Goal: Task Accomplishment & Management: Manage account settings

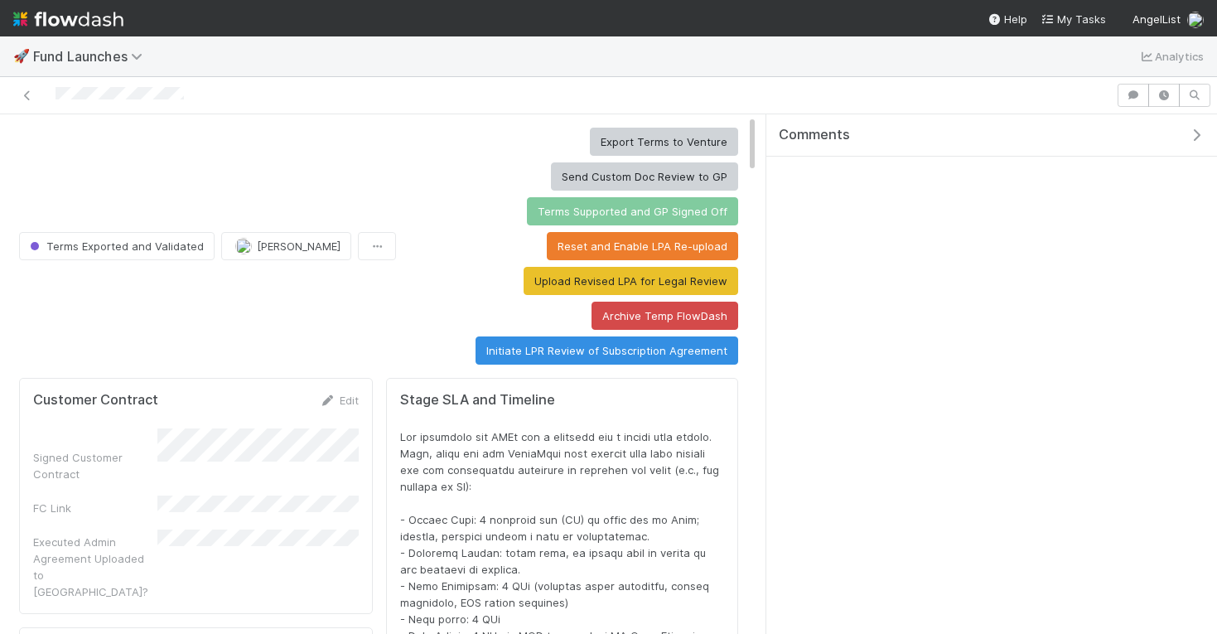
scroll to position [336, 691]
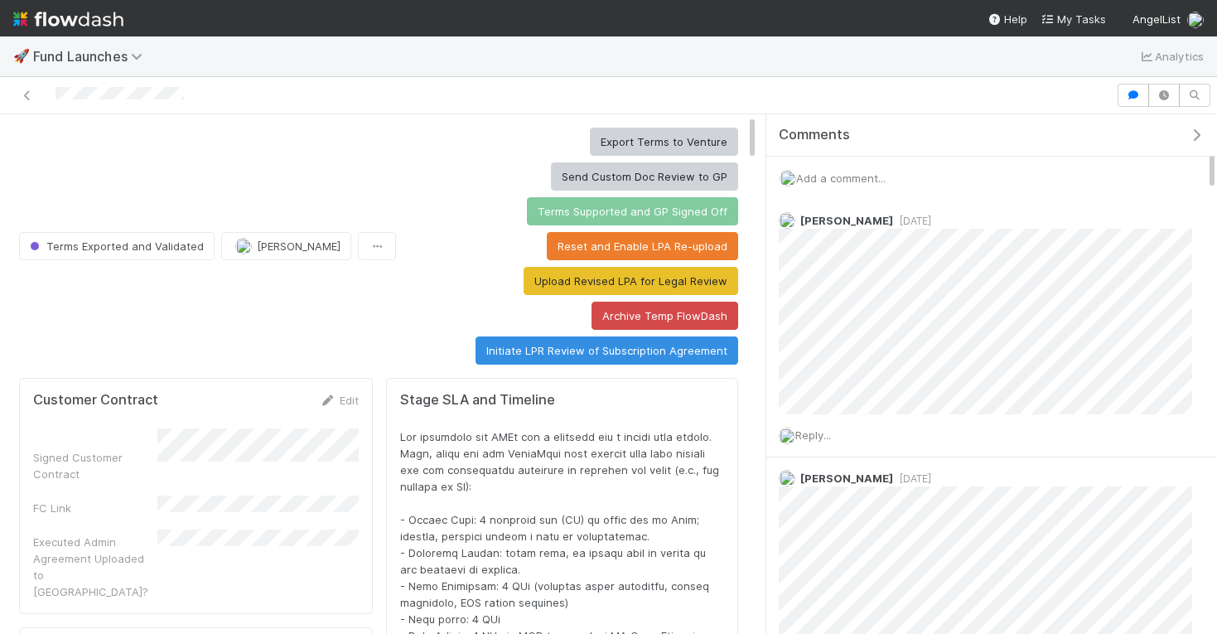
click at [1198, 133] on icon "button" at bounding box center [1196, 134] width 17 height 13
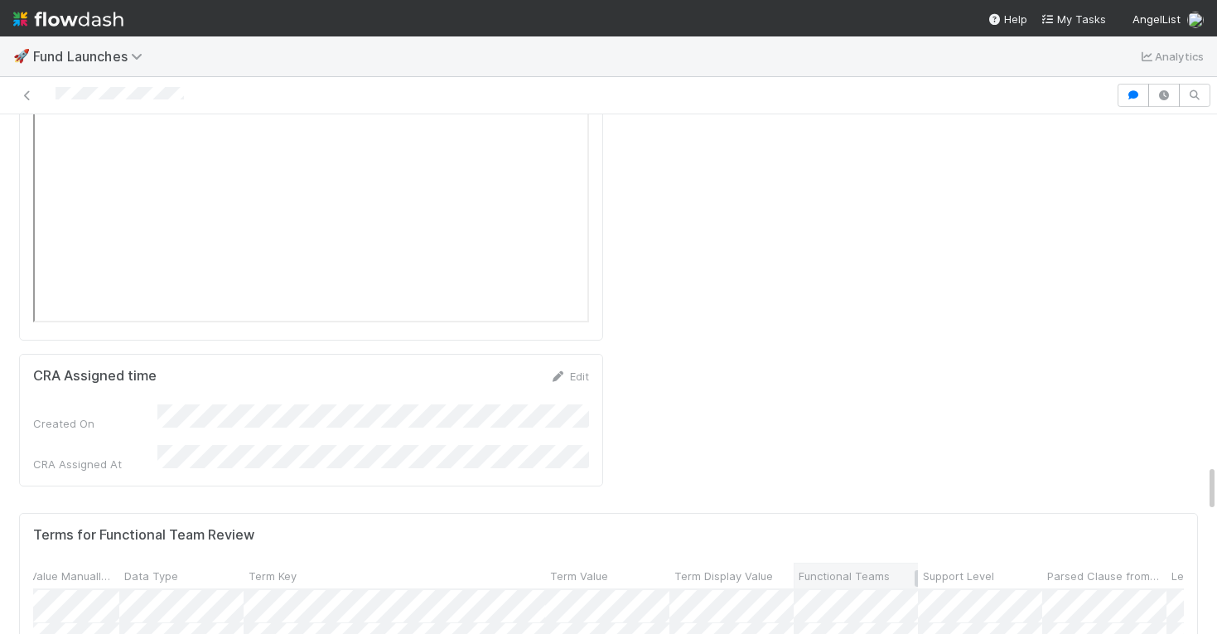
scroll to position [0, 323]
click at [896, 567] on span "Support Level" at bounding box center [891, 575] width 71 height 17
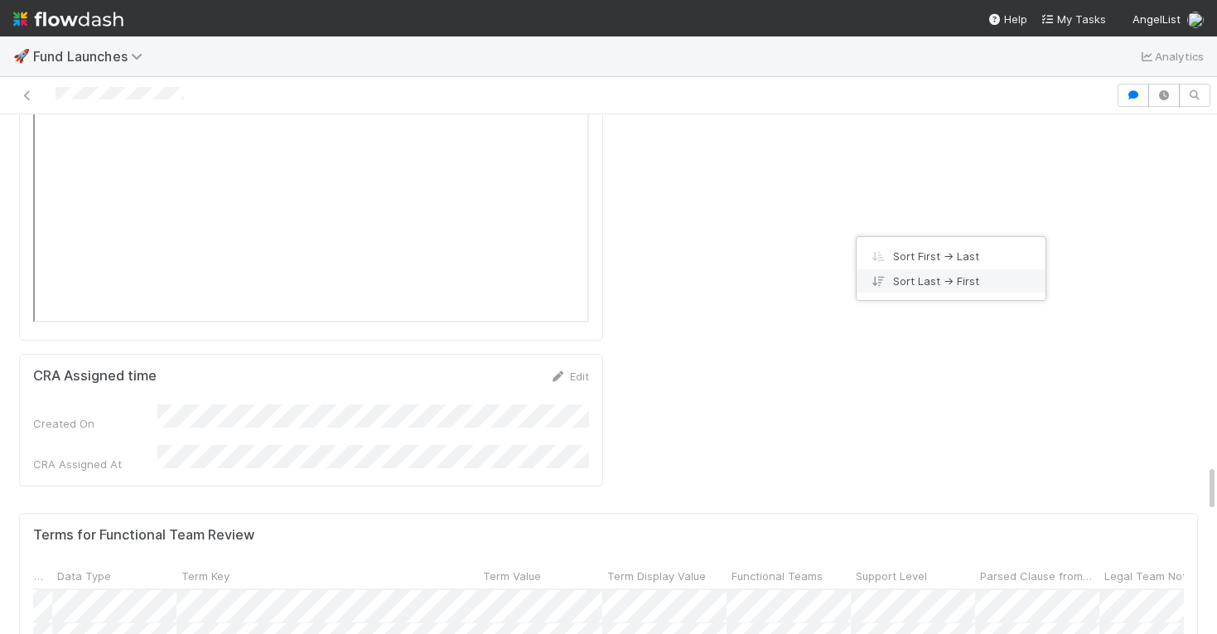
click at [901, 273] on div "Sort Last → First" at bounding box center [951, 280] width 189 height 25
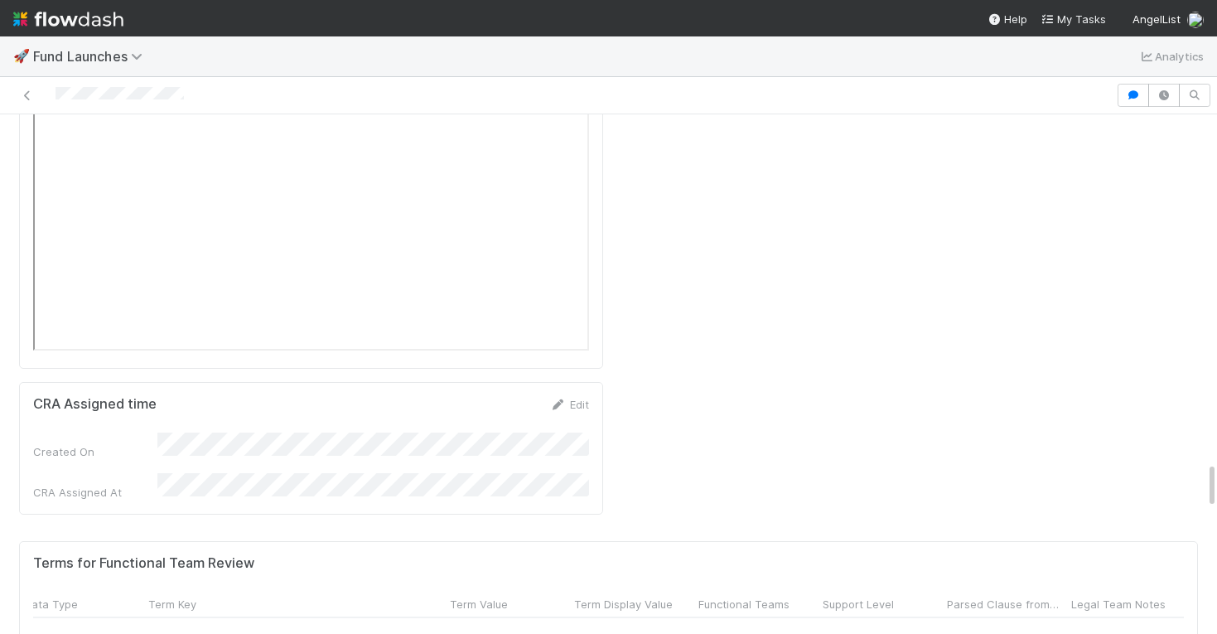
scroll to position [1287, 356]
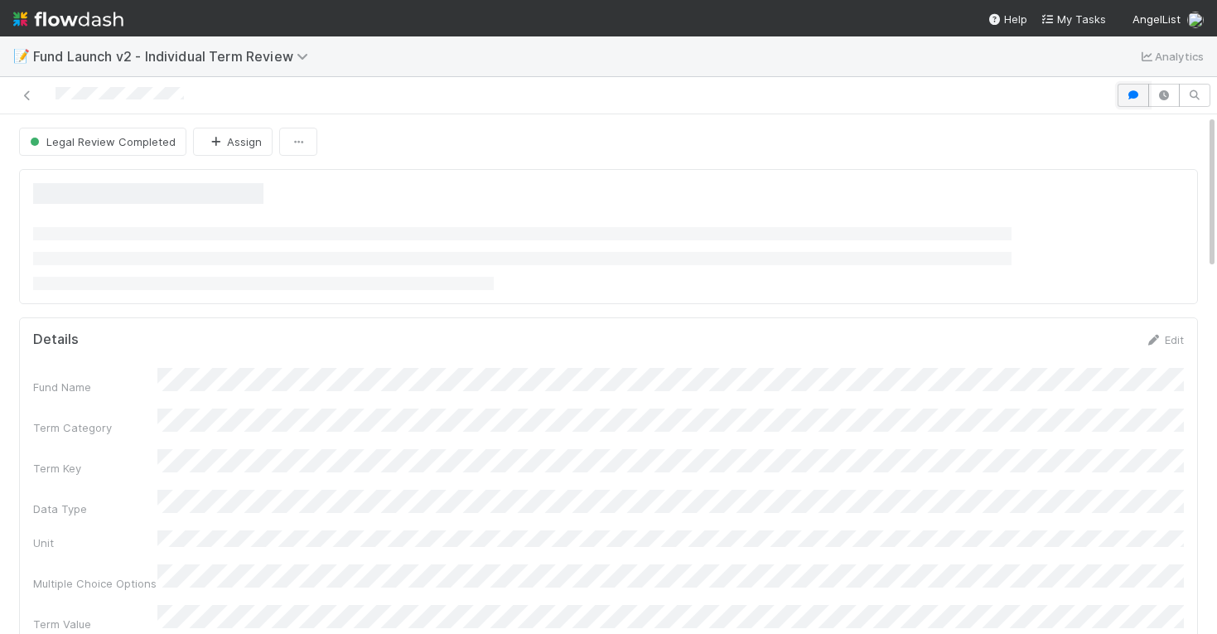
click at [1137, 99] on icon "button" at bounding box center [1133, 95] width 17 height 10
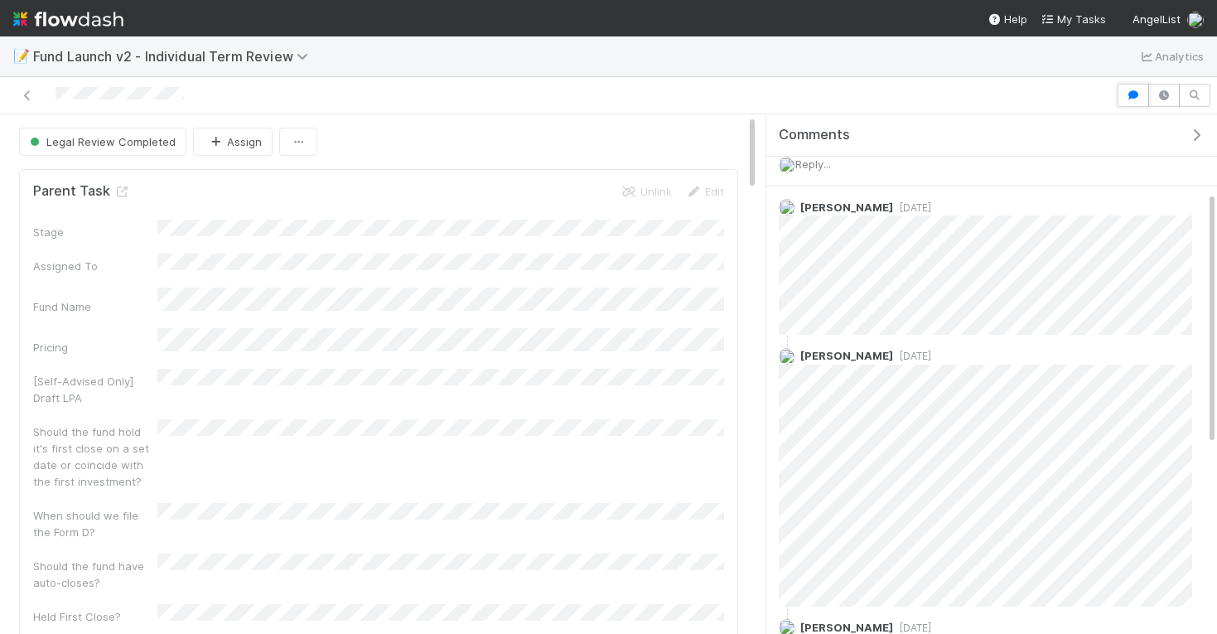
scroll to position [543, 0]
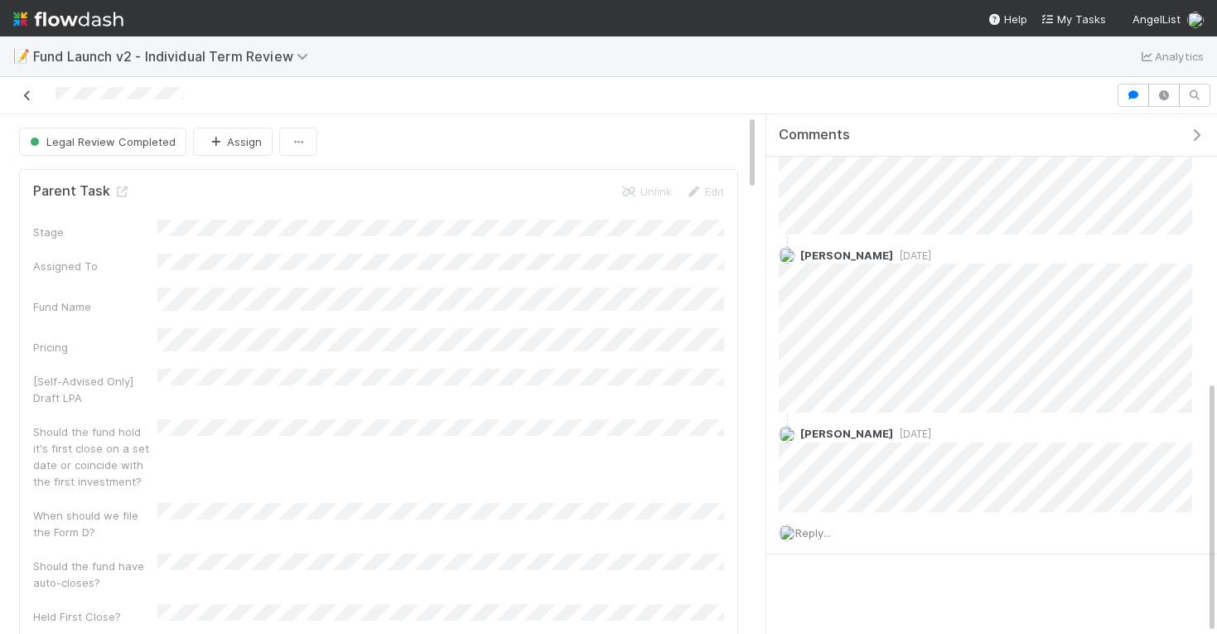
click at [26, 94] on icon at bounding box center [27, 95] width 17 height 11
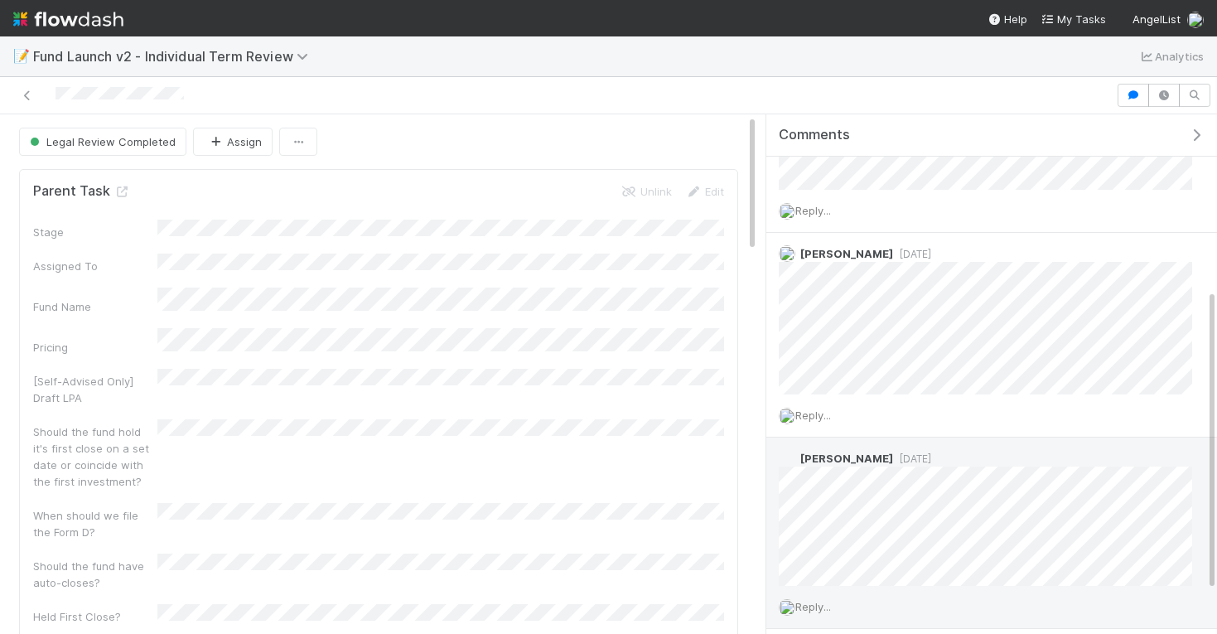
scroll to position [297, 0]
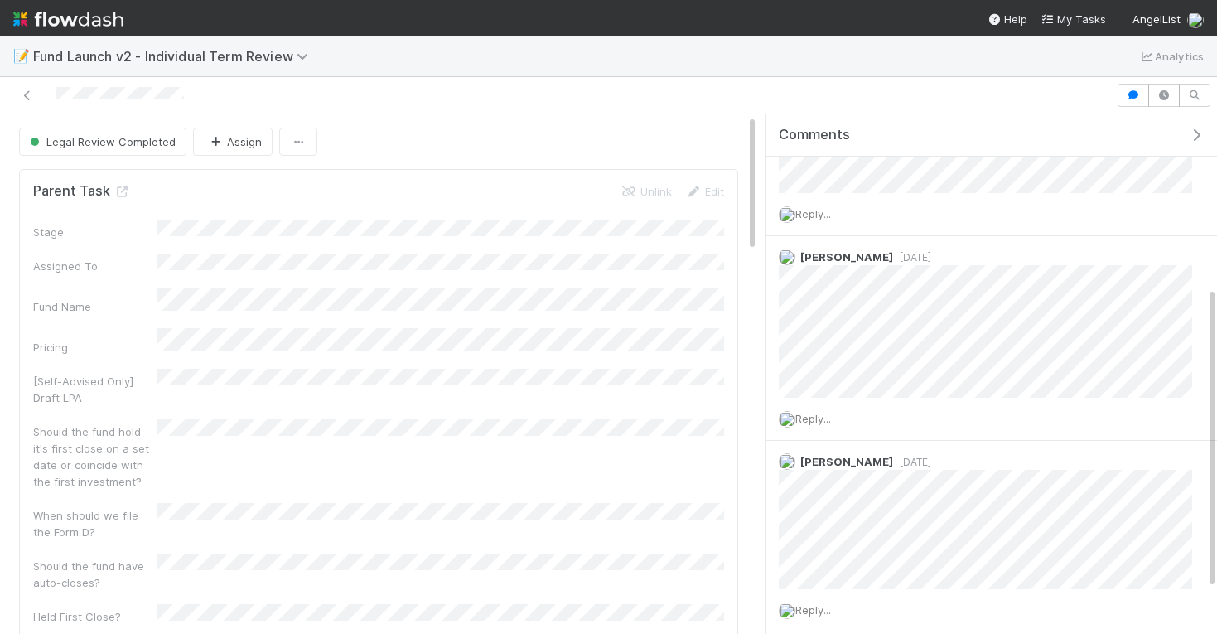
click at [940, 79] on div at bounding box center [608, 95] width 1217 height 37
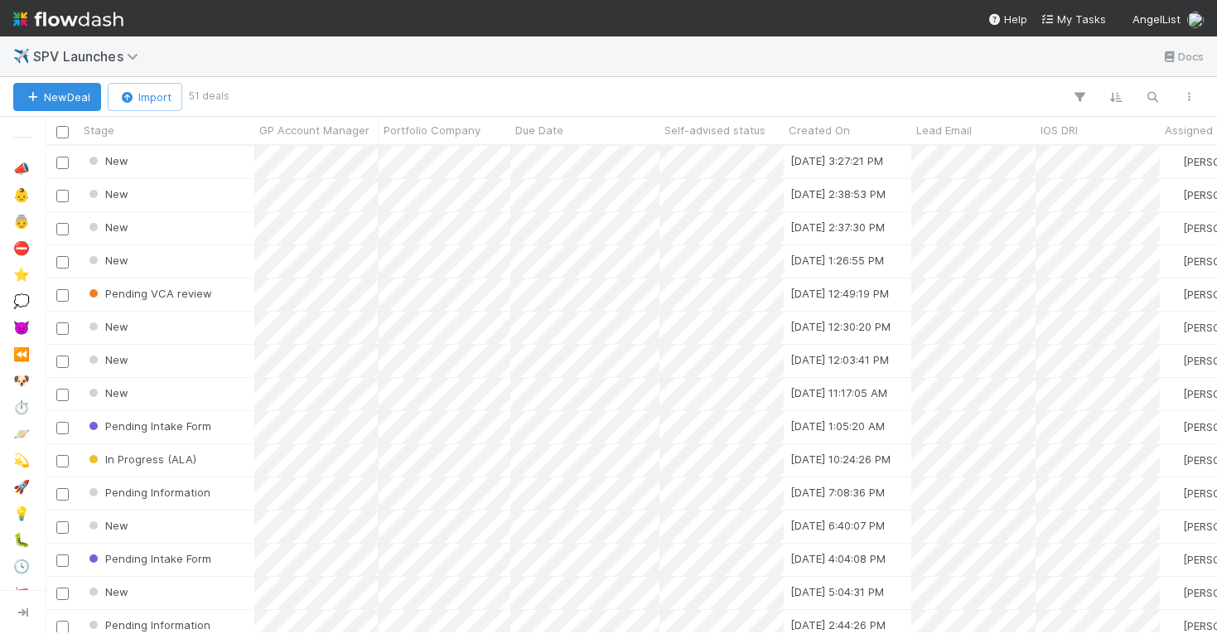
scroll to position [0, 1]
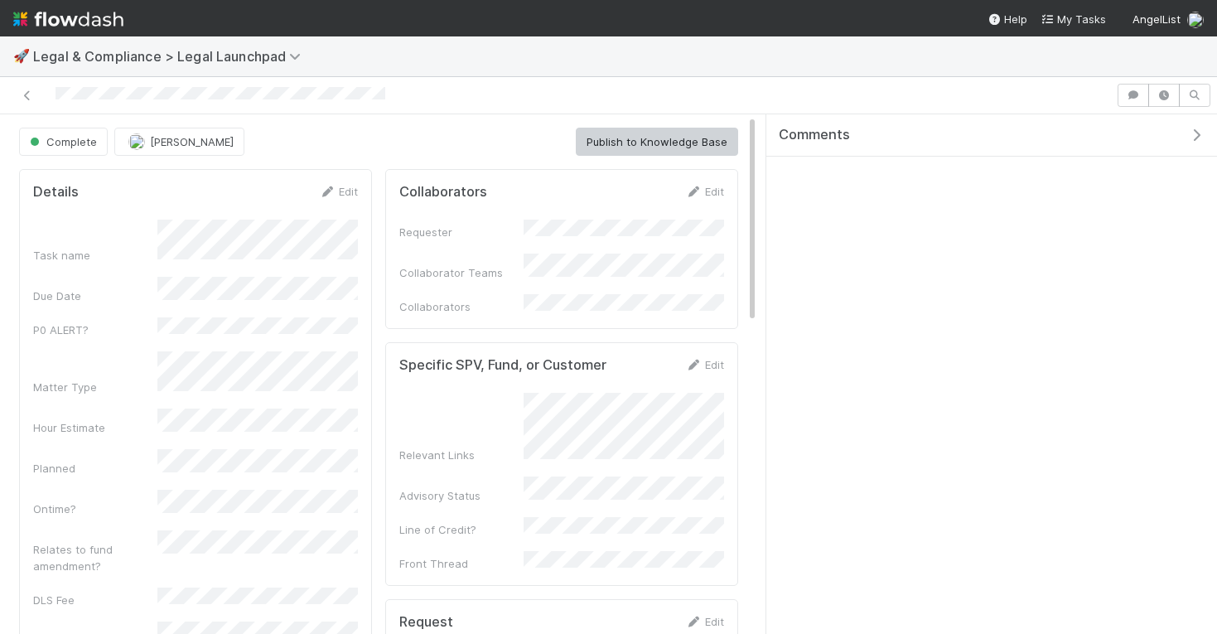
click at [653, 94] on div at bounding box center [558, 95] width 1103 height 23
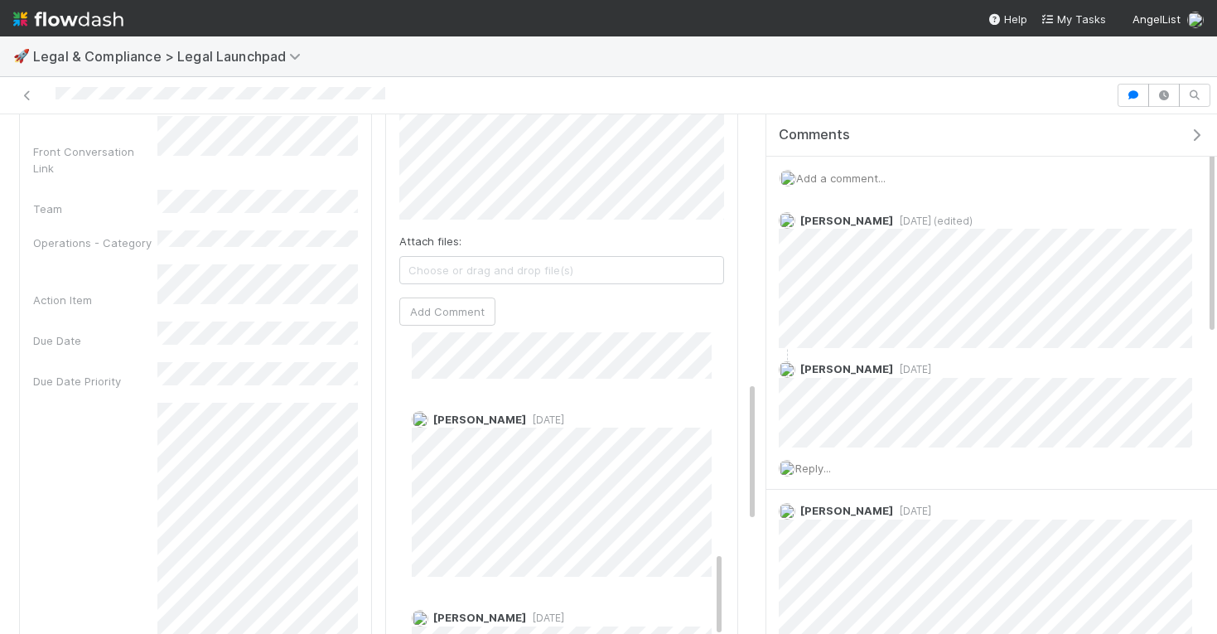
scroll to position [933, 0]
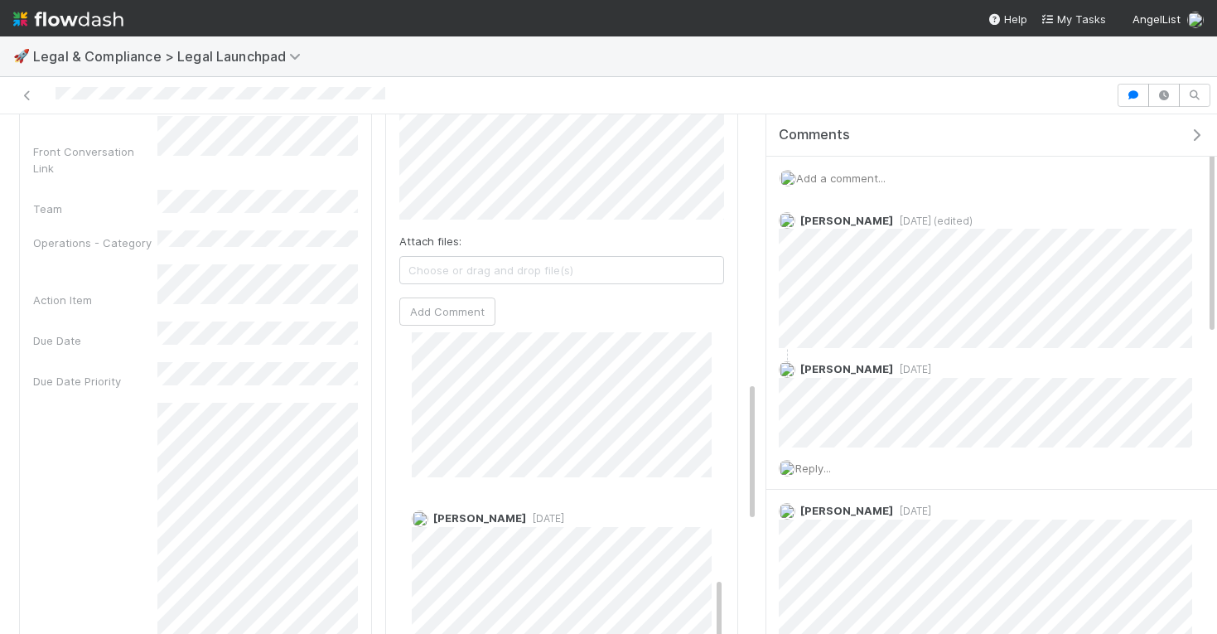
click at [63, 19] on img at bounding box center [68, 19] width 110 height 28
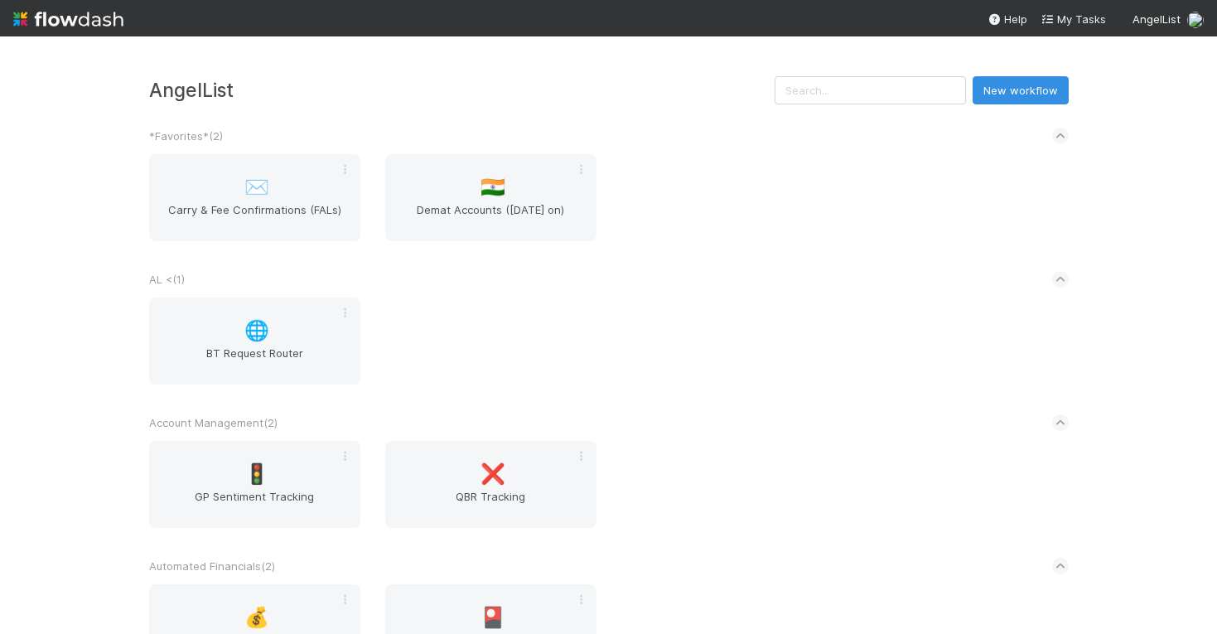
scroll to position [2663, 0]
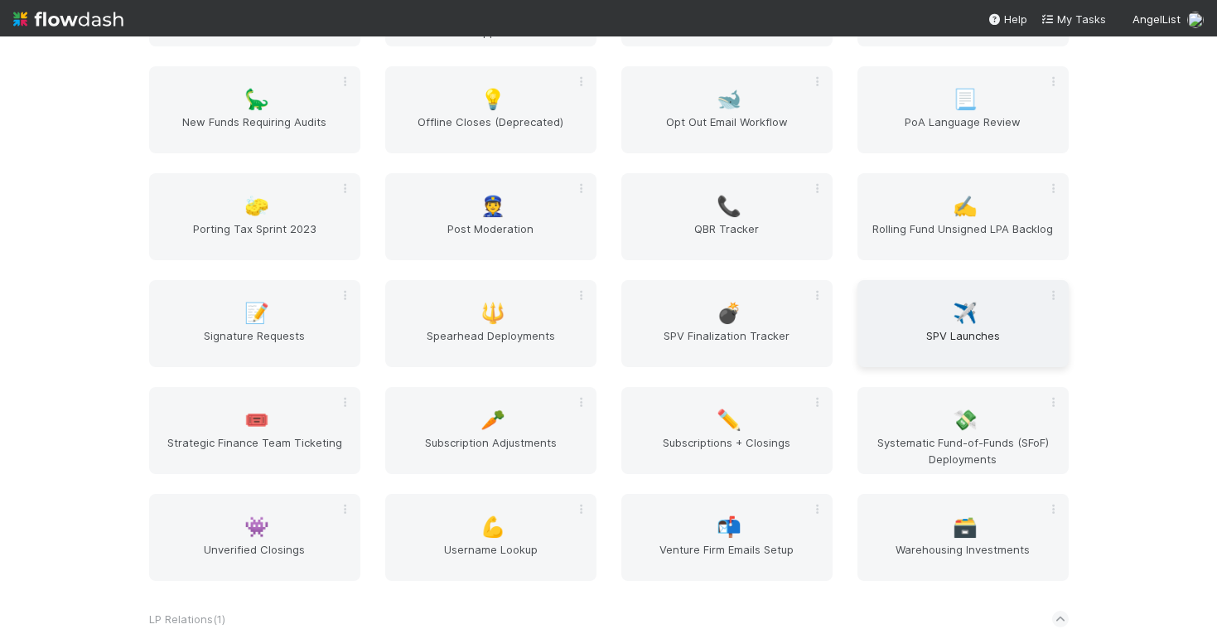
click at [929, 311] on div "✈️ SPV Launches" at bounding box center [962, 323] width 211 height 87
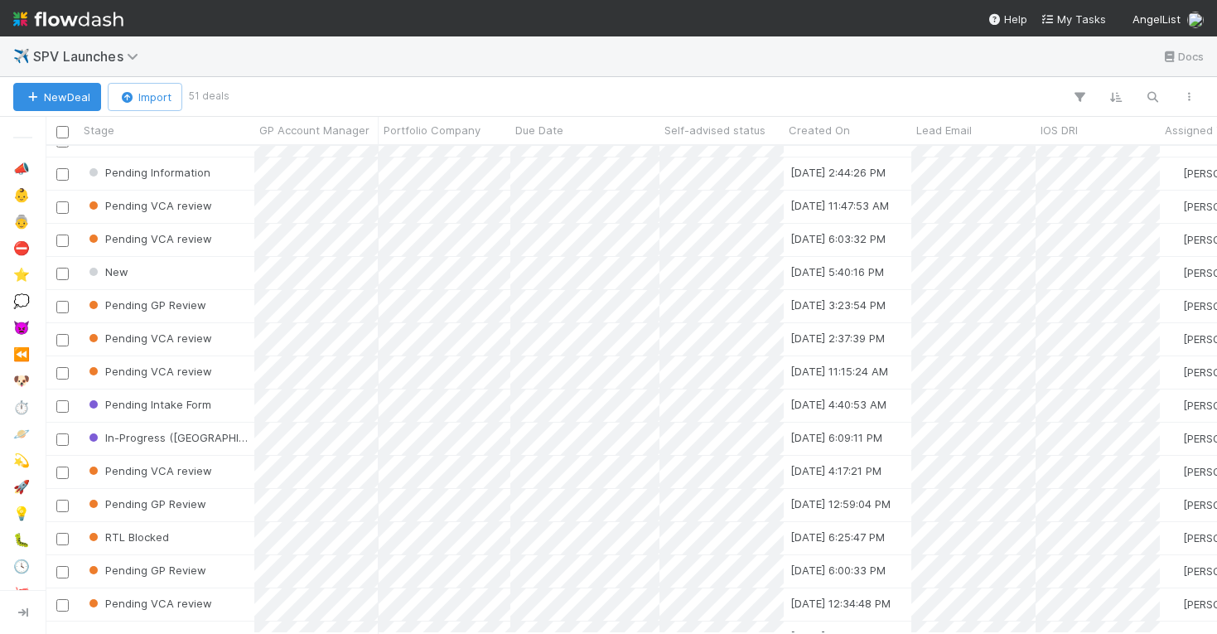
scroll to position [455, 0]
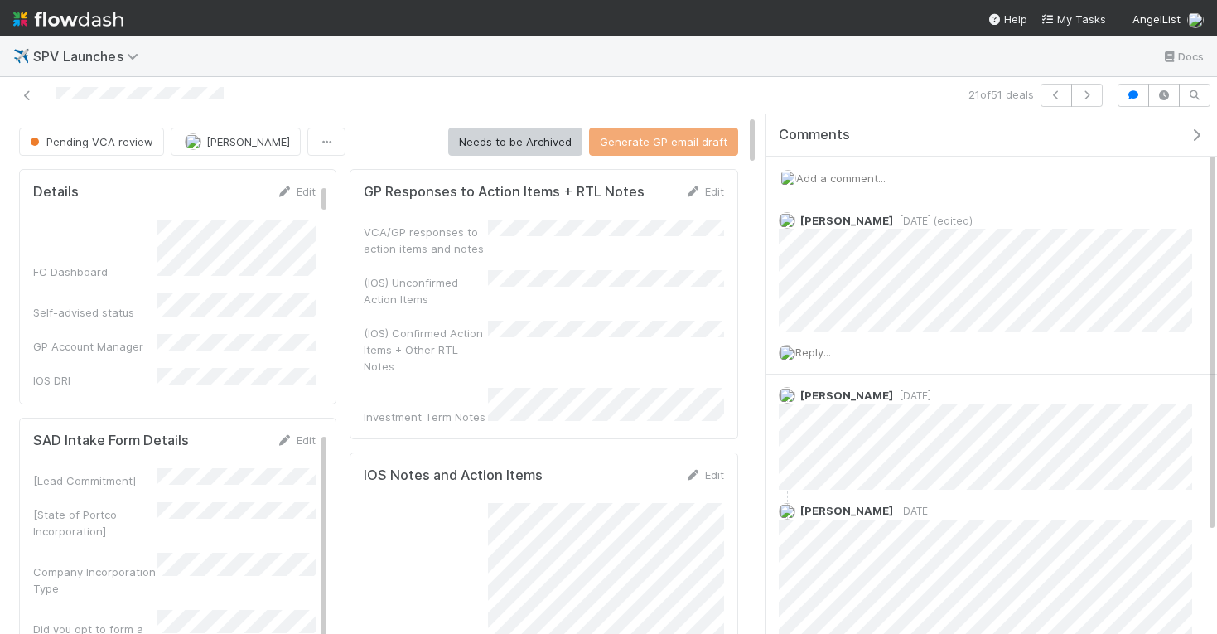
click at [852, 182] on span "Add a comment..." at bounding box center [840, 177] width 89 height 13
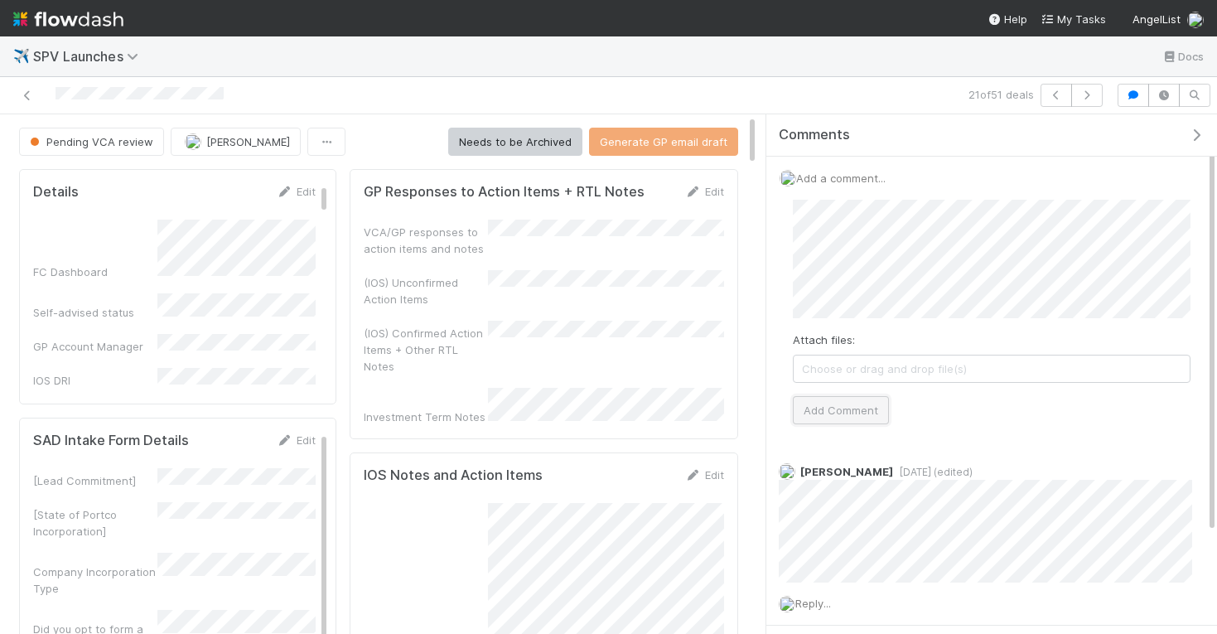
click at [850, 412] on button "Add Comment" at bounding box center [841, 410] width 96 height 28
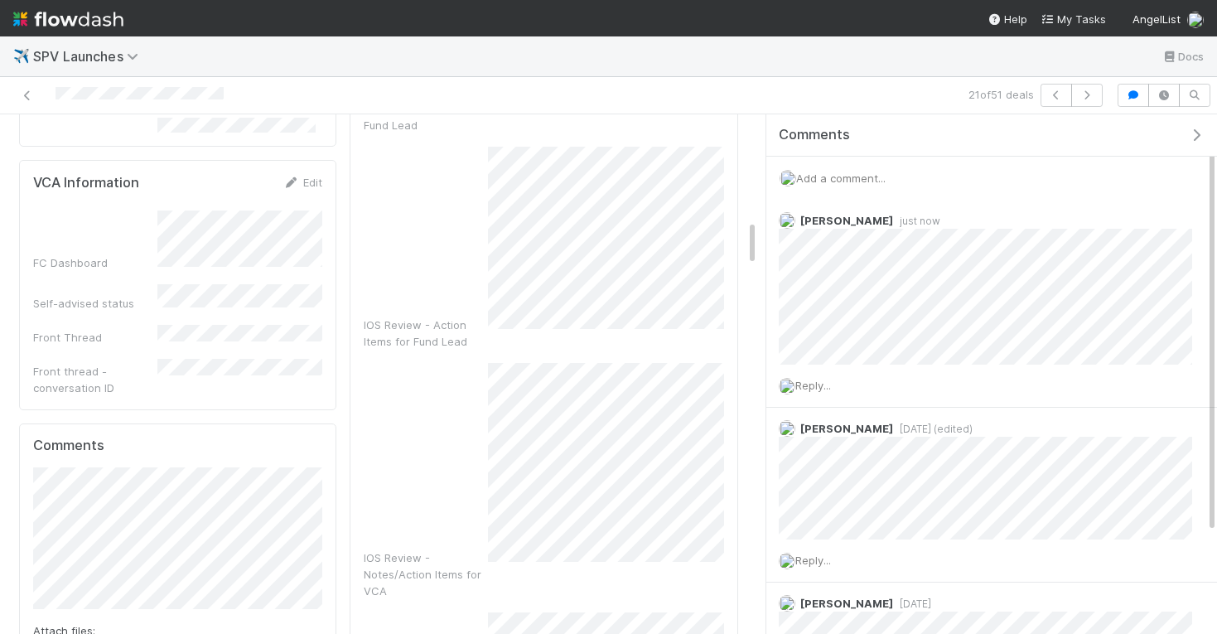
scroll to position [1159, 0]
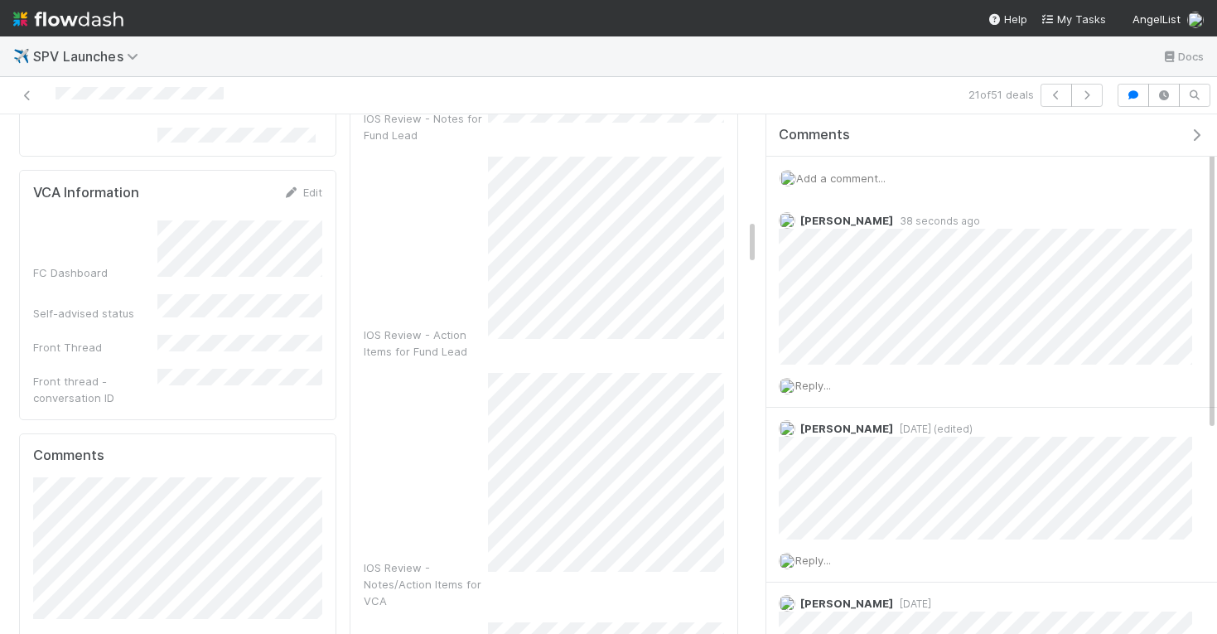
click at [877, 81] on div "21 of 51 deals" at bounding box center [608, 95] width 1217 height 37
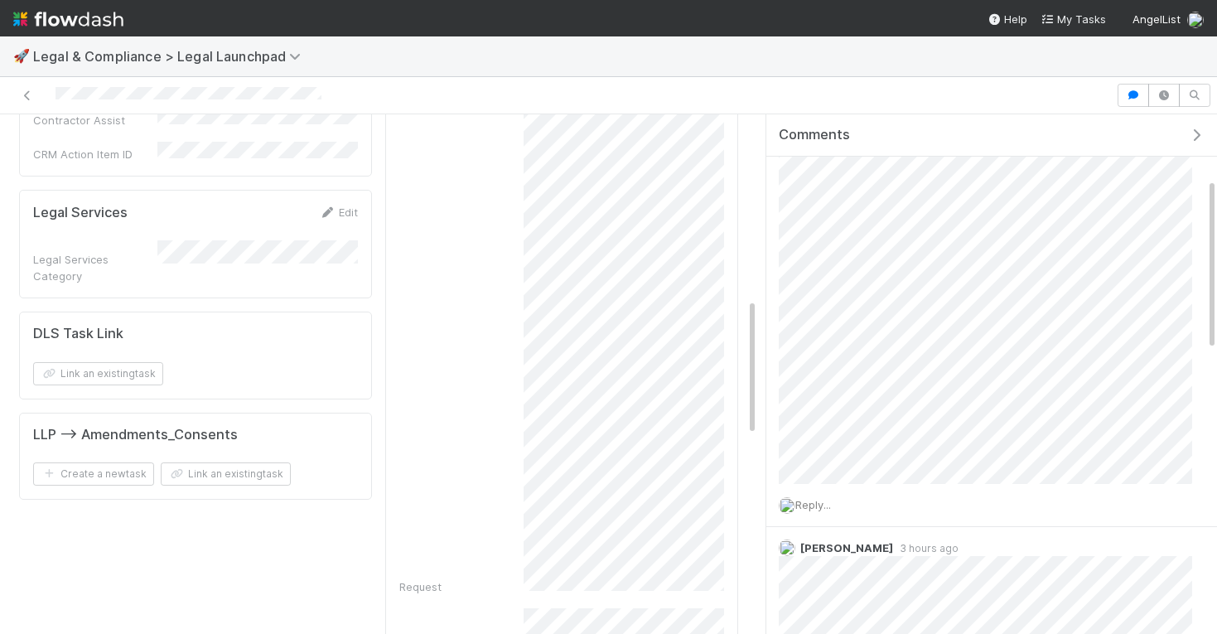
scroll to position [182, 0]
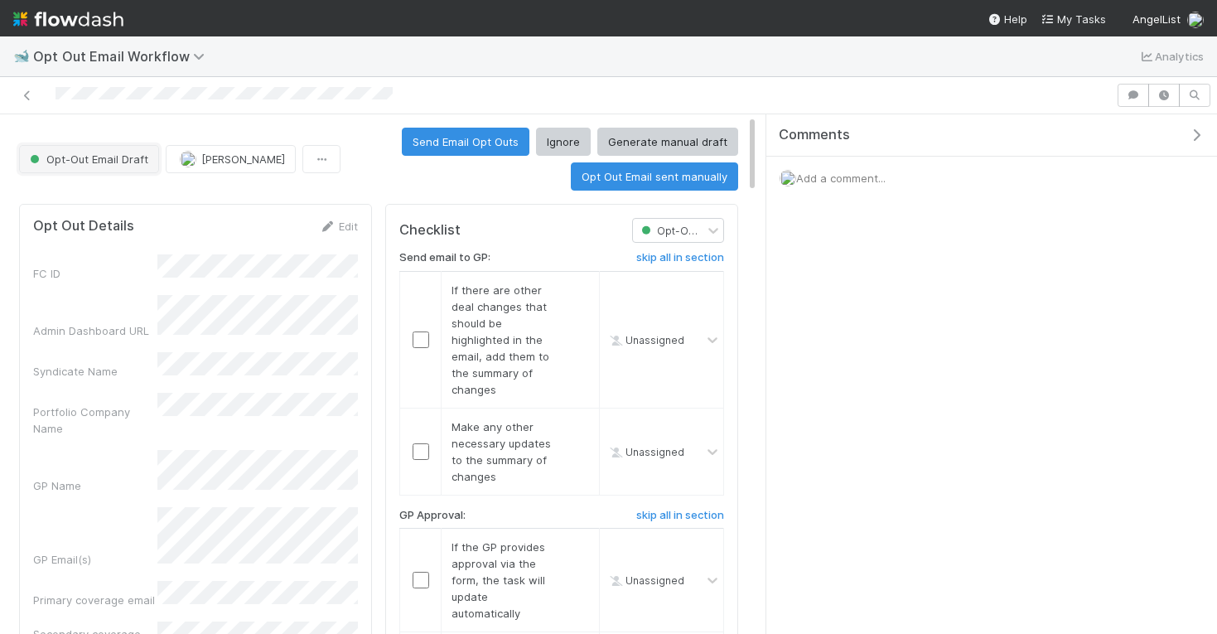
click at [109, 152] on button "Opt-Out Email Draft" at bounding box center [89, 159] width 140 height 28
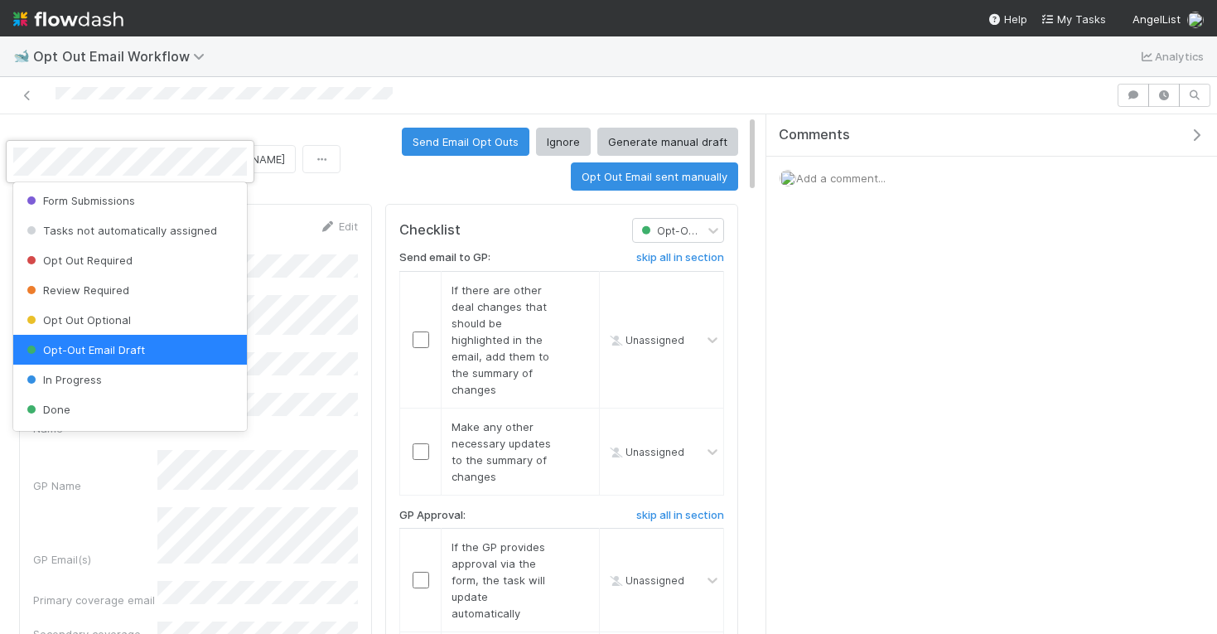
click at [469, 184] on div at bounding box center [608, 317] width 1217 height 634
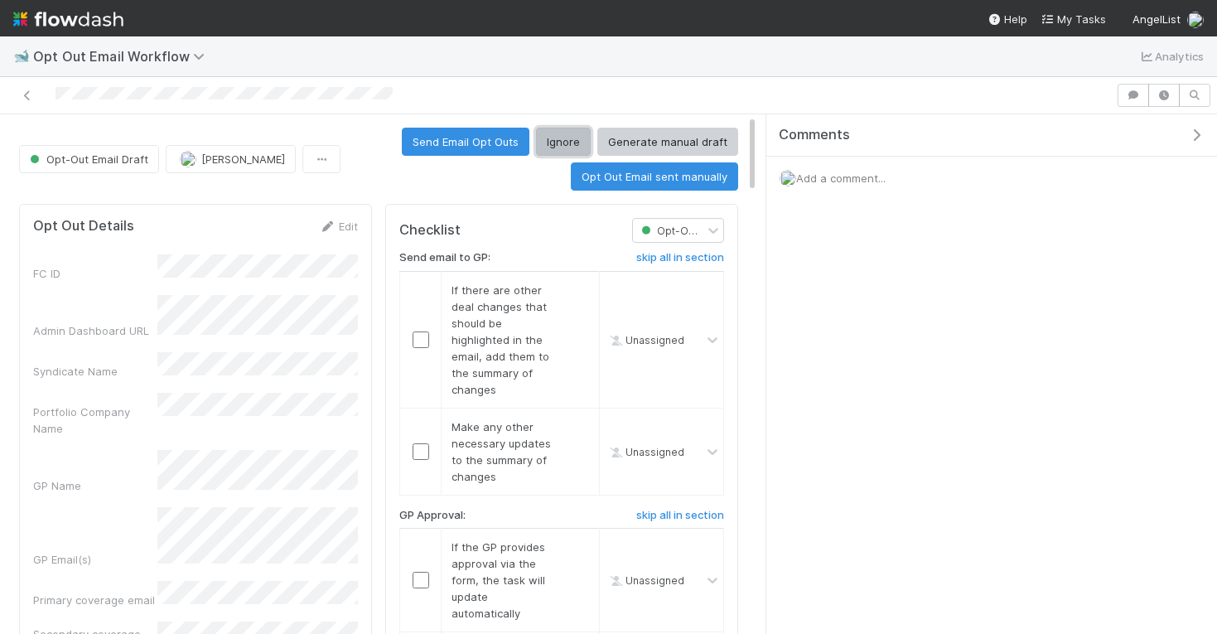
click at [566, 138] on button "Ignore" at bounding box center [563, 142] width 55 height 28
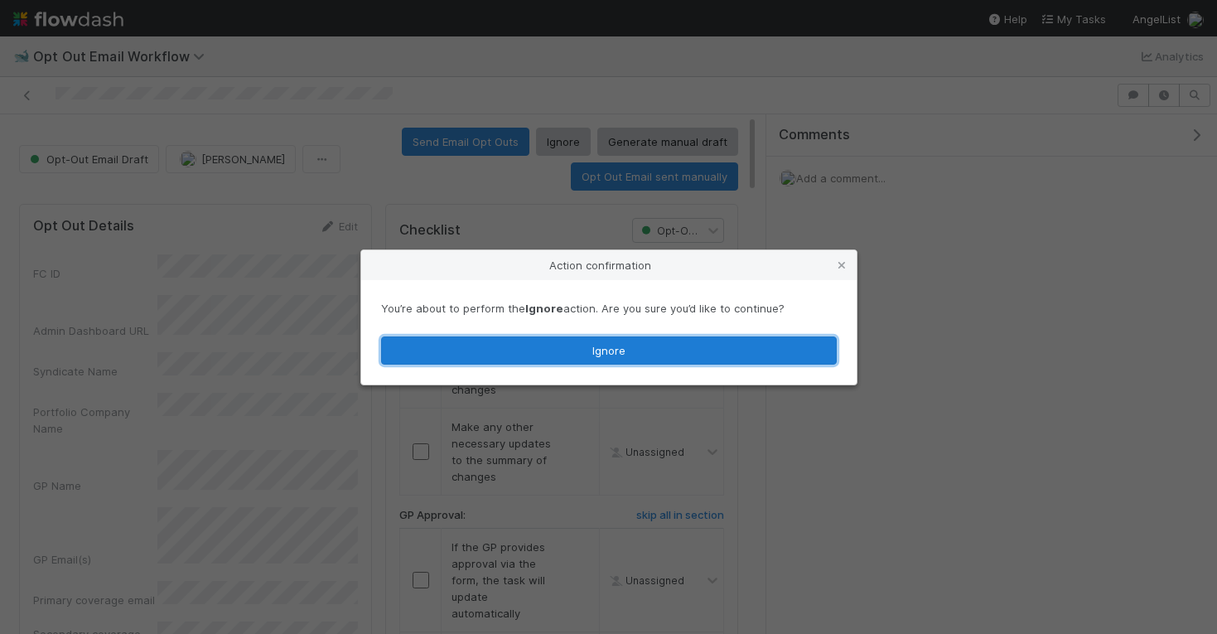
click at [699, 354] on button "Ignore" at bounding box center [609, 350] width 456 height 28
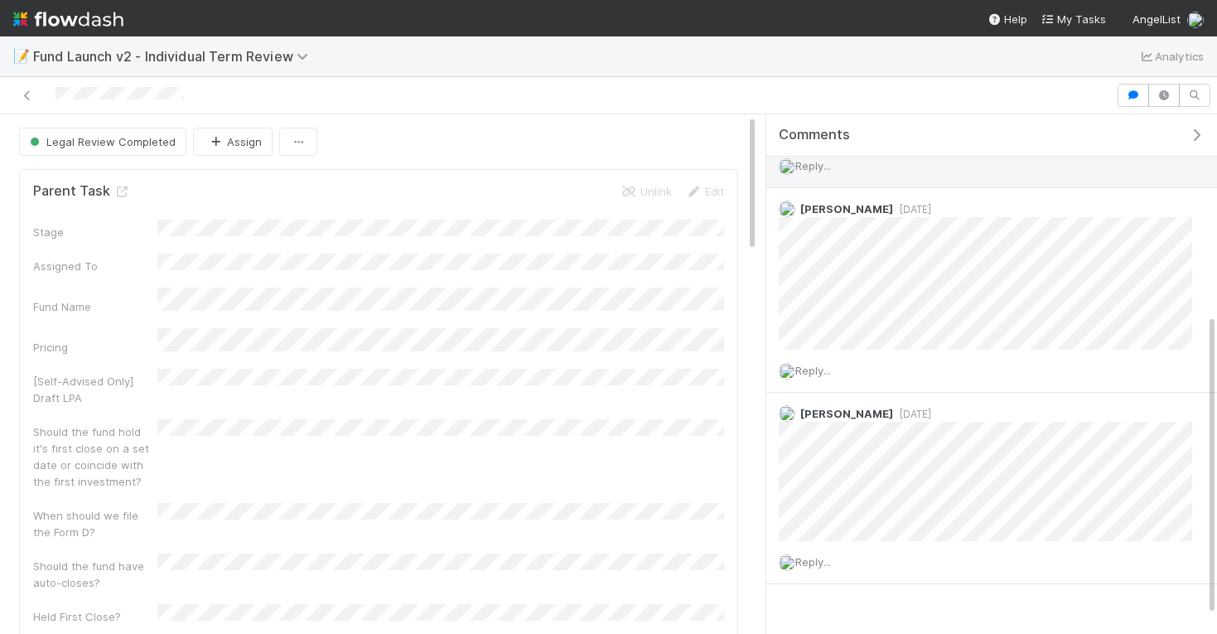
scroll to position [345, 0]
